Goal: Information Seeking & Learning: Check status

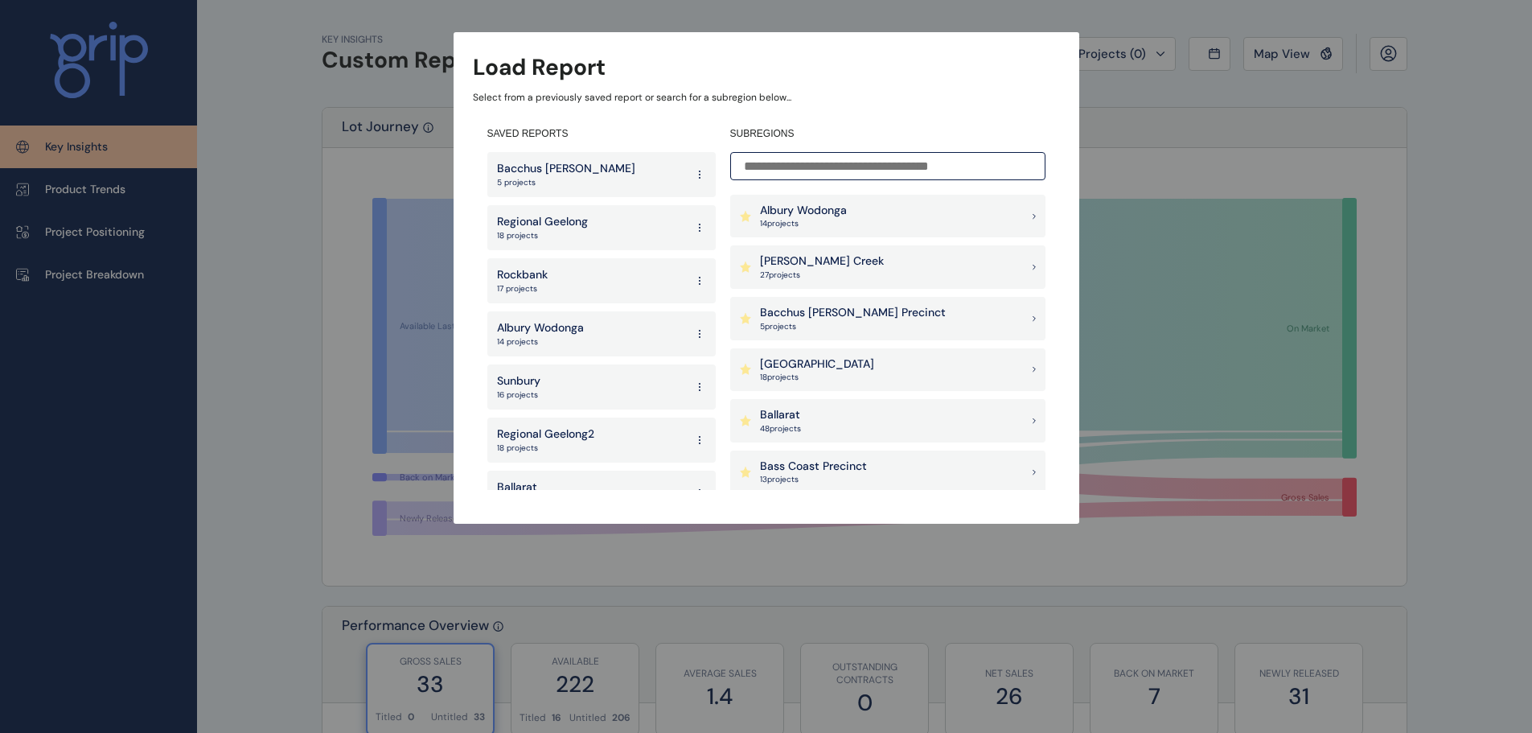
click at [836, 164] on input at bounding box center [887, 166] width 315 height 28
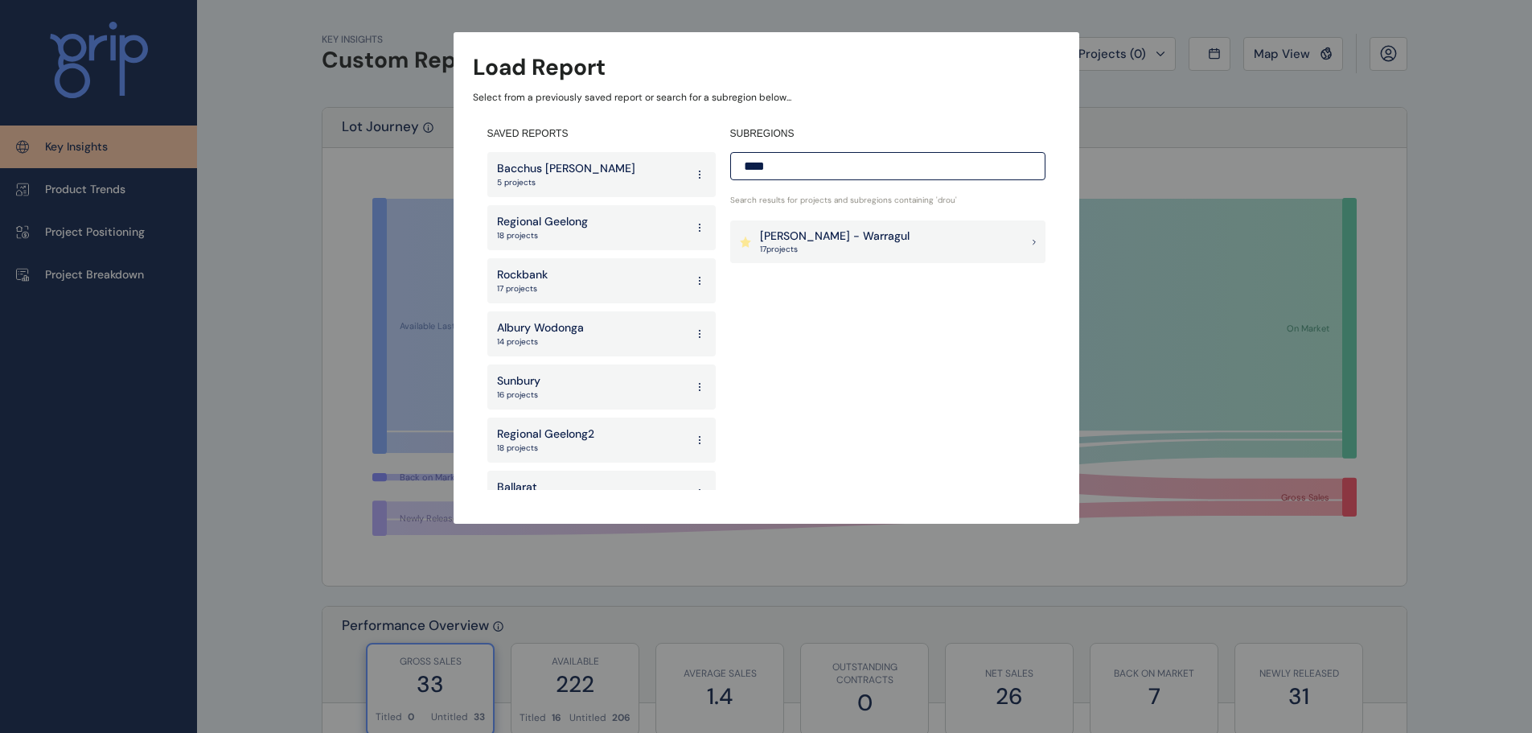
type input "****"
click at [939, 263] on div "[PERSON_NAME] - Warragul 17 project s" at bounding box center [887, 241] width 315 height 43
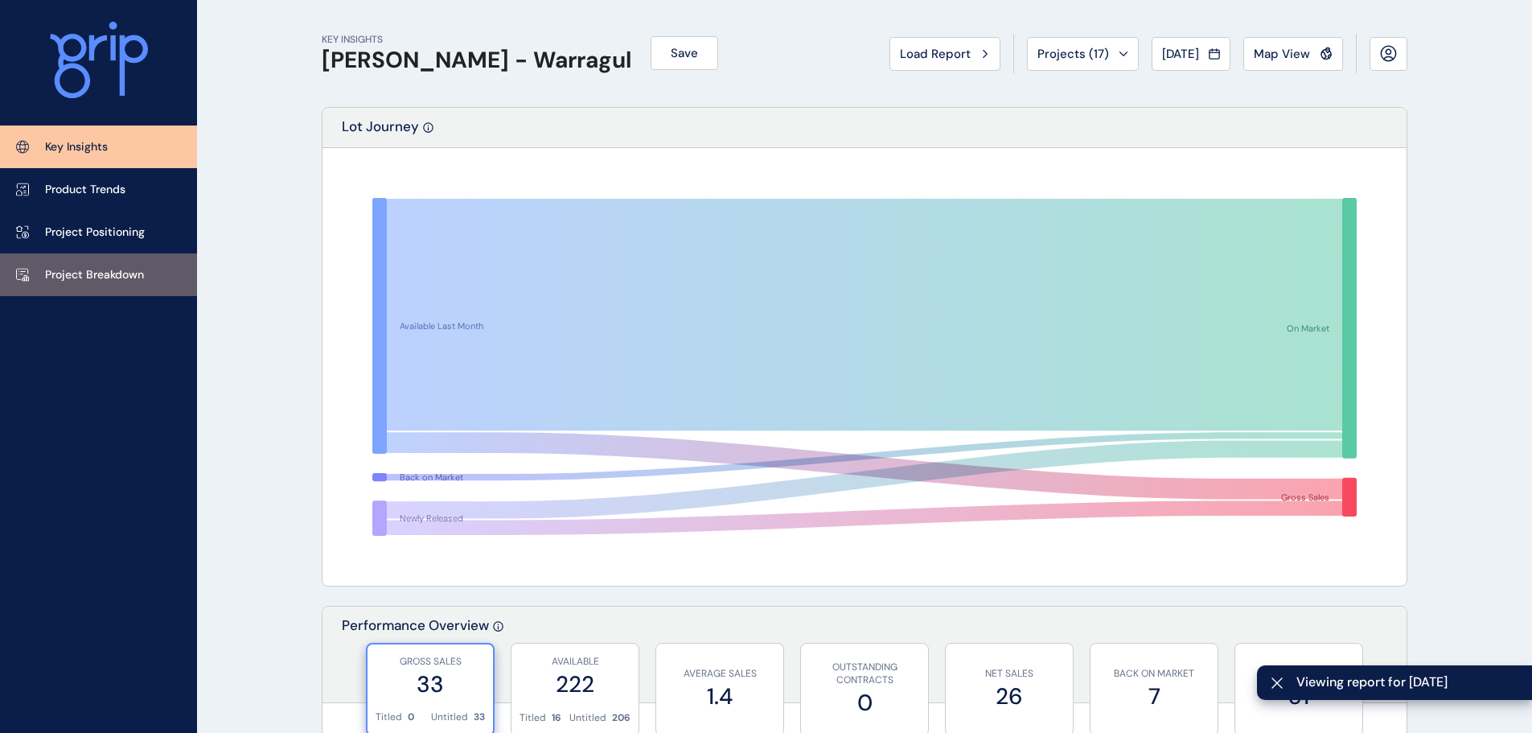
click at [136, 269] on p "Project Breakdown" at bounding box center [94, 275] width 99 height 16
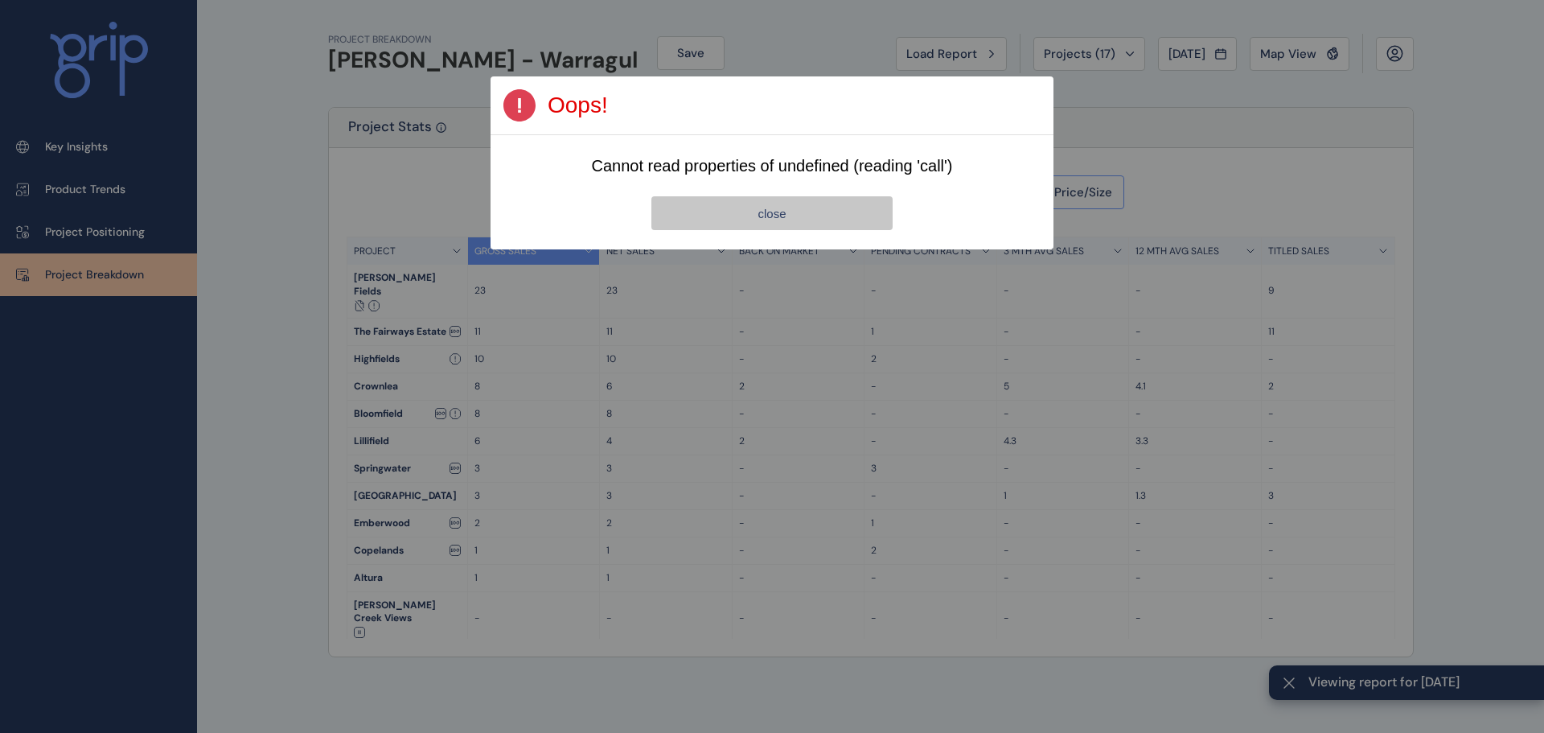
click at [745, 197] on button "close" at bounding box center [771, 213] width 241 height 34
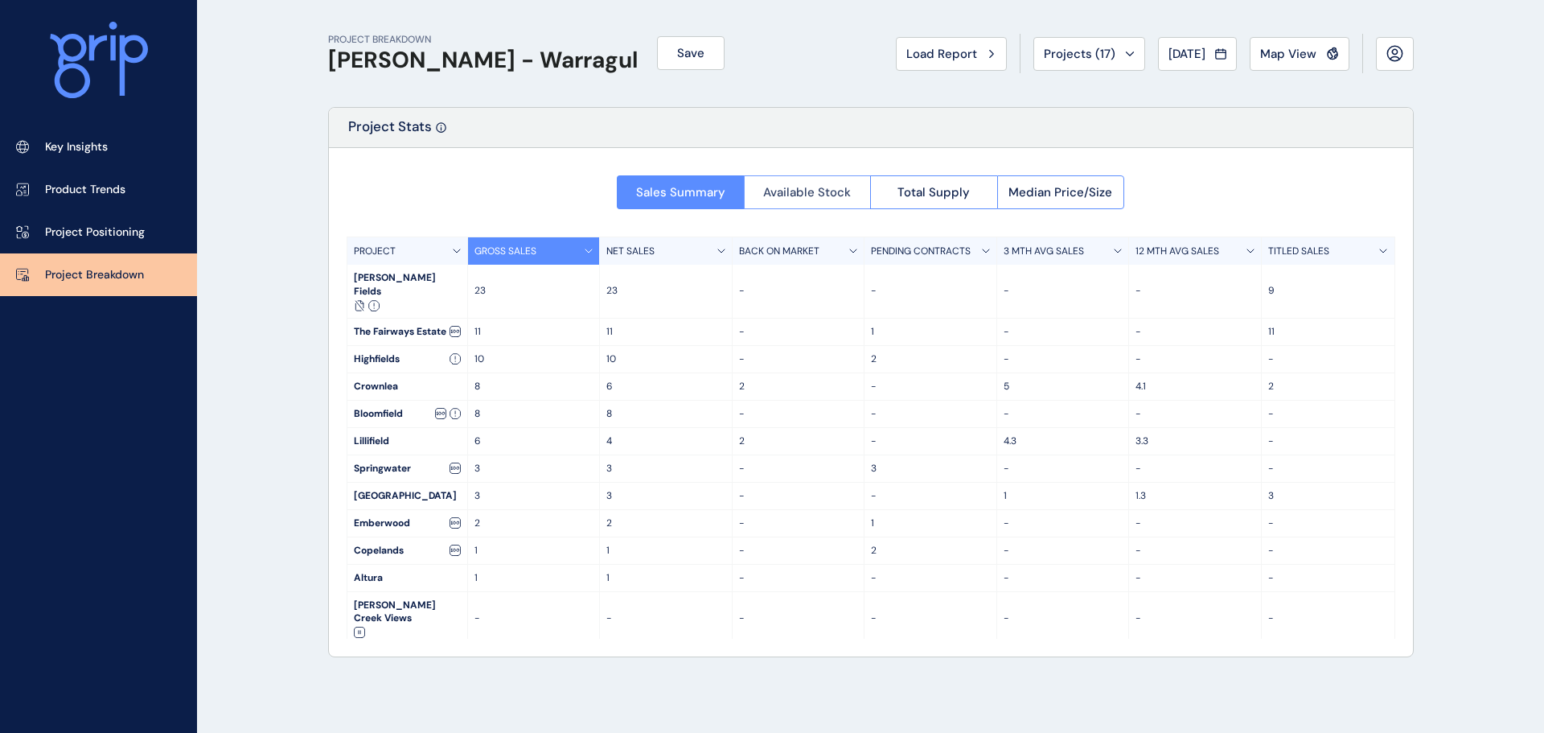
click at [826, 188] on span "Available Stock" at bounding box center [807, 192] width 88 height 16
